Goal: Navigation & Orientation: Understand site structure

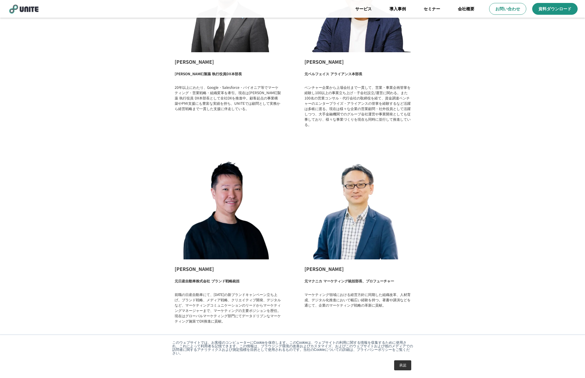
scroll to position [363, 0]
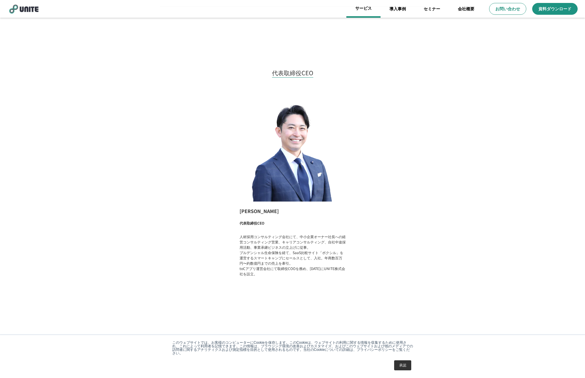
click at [372, 12] on link "サービス" at bounding box center [364, 9] width 34 height 18
click at [42, 107] on div "代表取締役CEO [PERSON_NAME] 代表取締役CEO 人材採用コンサルティング会社にて、中小企業オーナー社長への経営コンサルティング営業、キャリアコ…" at bounding box center [292, 180] width 585 height 270
click at [78, 114] on div "代表取締役CEO [PERSON_NAME] 代表取締役CEO 人材採用コンサルティング会社にて、中小企業オーナー社長への経営コンサルティング営業、キャリアコ…" at bounding box center [292, 180] width 585 height 270
click at [367, 10] on link "サービス" at bounding box center [364, 9] width 34 height 18
click at [397, 9] on link "導入事例" at bounding box center [398, 9] width 34 height 18
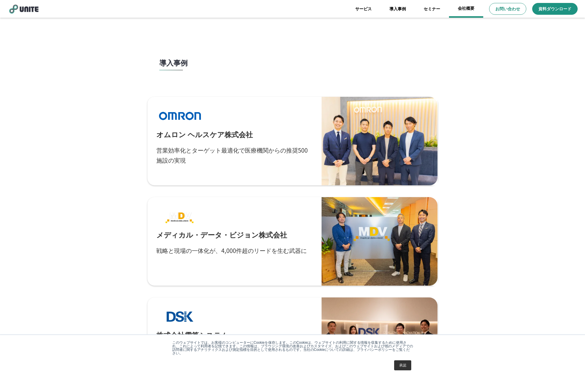
click at [463, 10] on link "会社概要" at bounding box center [466, 9] width 34 height 18
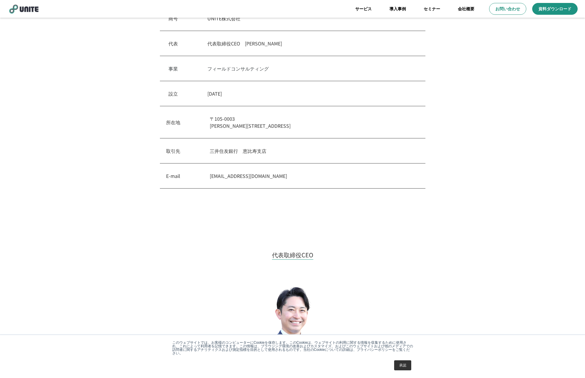
click at [390, 227] on div "代表取締役CEO [PERSON_NAME] 代表取締役CEO 人材採用コンサルティング会社にて、中小企業オーナー社長への経営コンサルティング営業、キャリアコ…" at bounding box center [292, 362] width 585 height 270
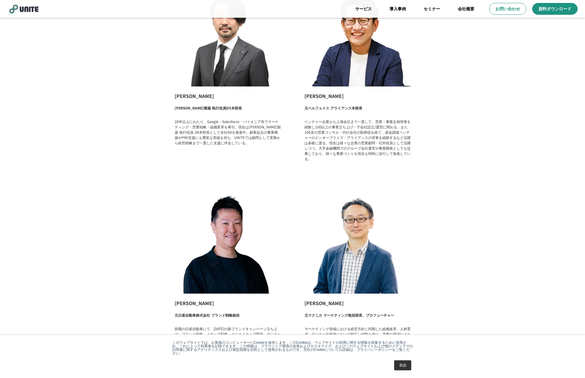
scroll to position [746, 0]
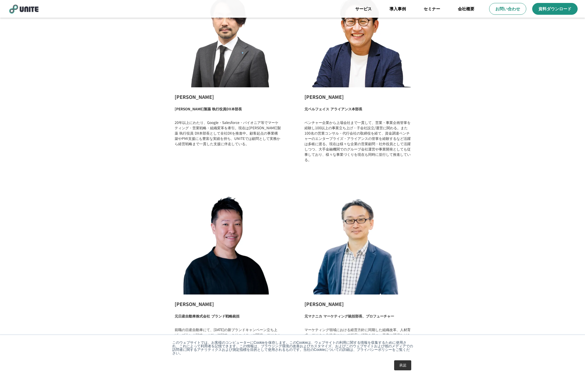
click at [94, 138] on div "パートナー [PERSON_NAME] [PERSON_NAME]製薬 執行役員DX本部長 20年以上にわたり、Google・Salesforce・パイオニア…" at bounding box center [292, 164] width 585 height 466
click at [74, 154] on div "パートナー [PERSON_NAME] [PERSON_NAME]製薬 執行役員DX本部長 20年以上にわたり、Google・Salesforce・パイオニア…" at bounding box center [292, 164] width 585 height 466
